Goal: Entertainment & Leisure: Consume media (video, audio)

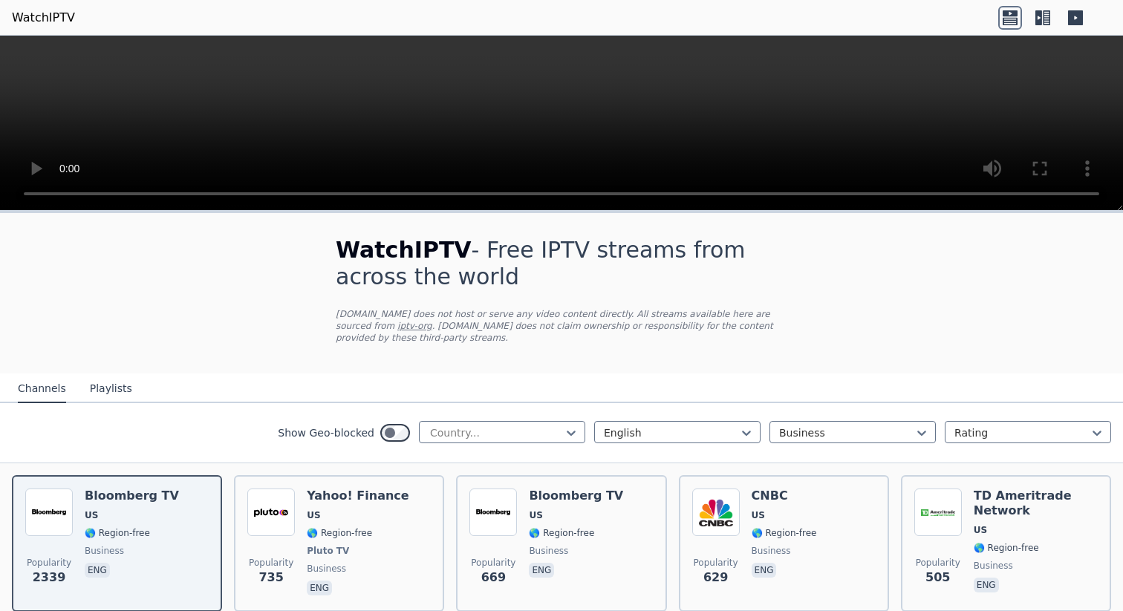
scroll to position [35, 0]
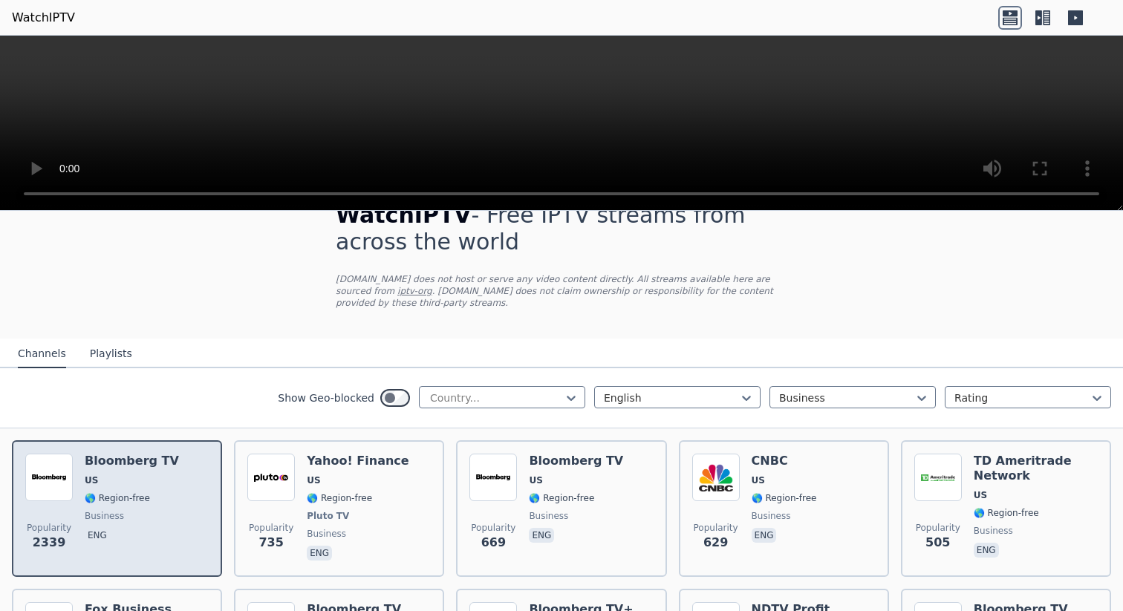
click at [123, 457] on h6 "Bloomberg TV" at bounding box center [132, 461] width 94 height 15
click at [62, 461] on img at bounding box center [49, 478] width 48 height 48
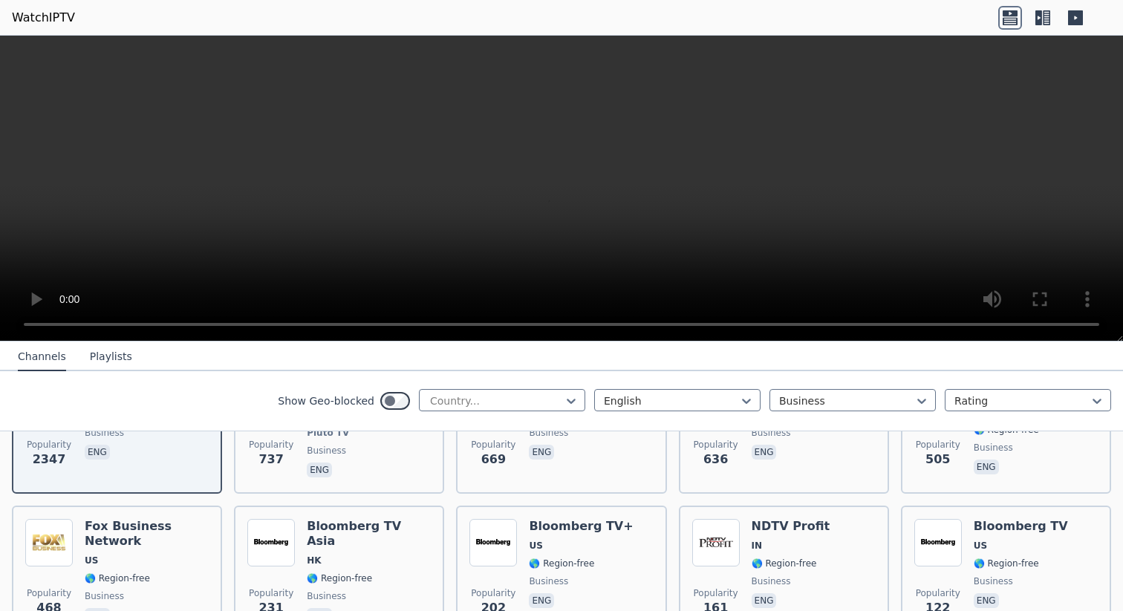
scroll to position [80, 0]
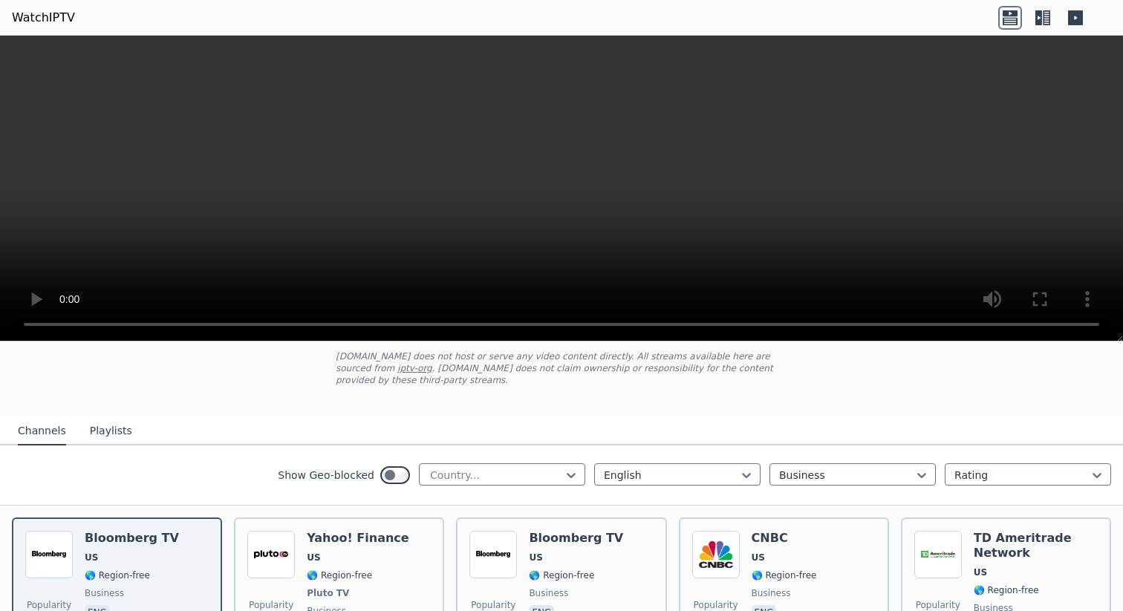
scroll to position [90, 0]
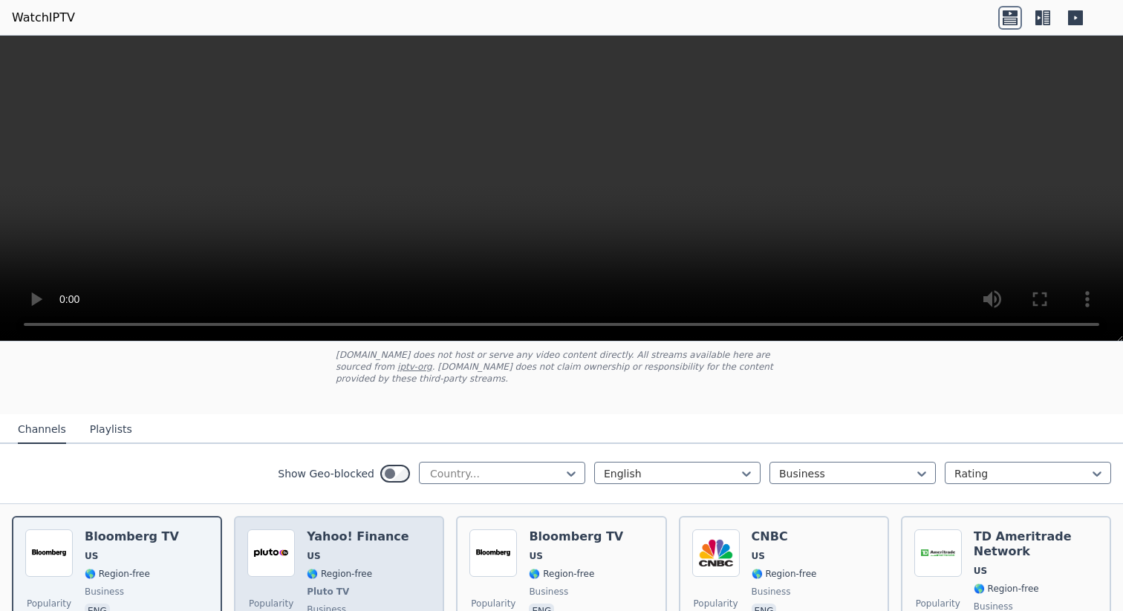
click at [346, 539] on h6 "Yahoo! Finance" at bounding box center [358, 537] width 102 height 15
